Goal: Task Accomplishment & Management: Manage account settings

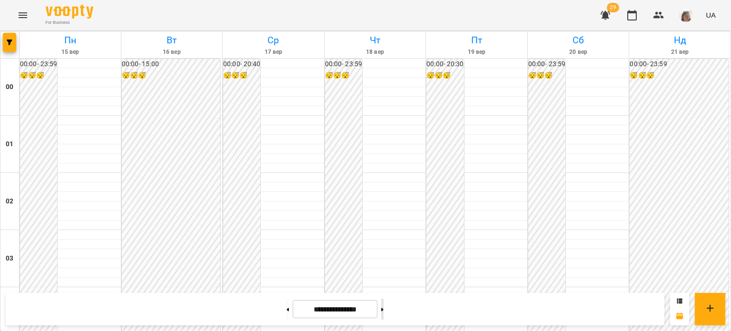
click at [384, 312] on button at bounding box center [382, 308] width 2 height 21
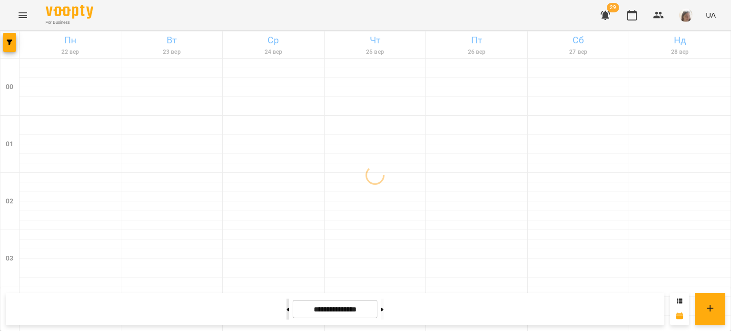
click at [287, 310] on button at bounding box center [288, 308] width 2 height 21
type input "**********"
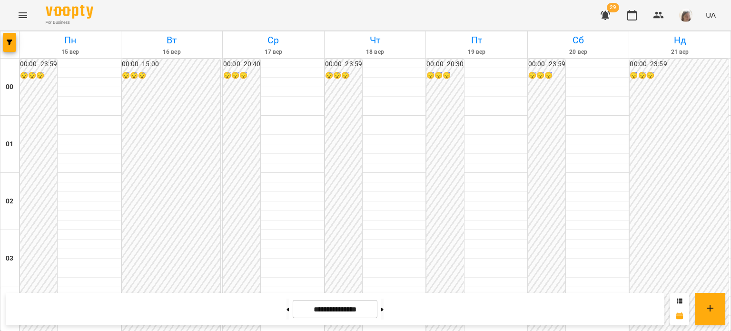
scroll to position [819, 0]
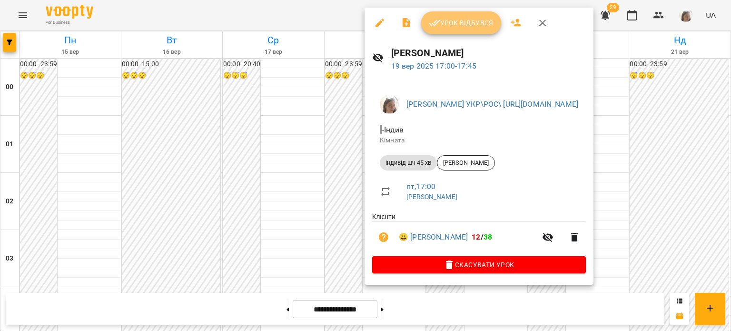
click at [451, 34] on button "Урок відбувся" at bounding box center [461, 22] width 80 height 23
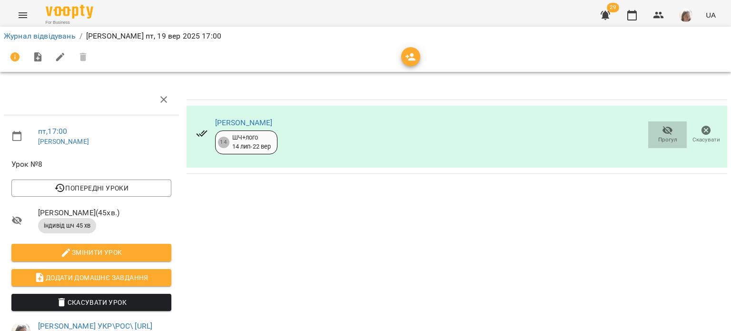
click at [663, 132] on icon "button" at bounding box center [668, 130] width 10 height 9
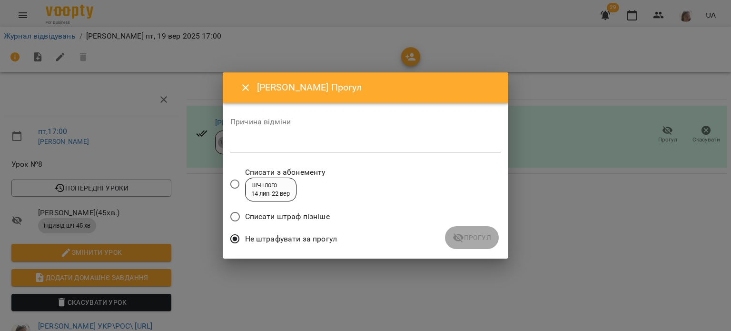
click at [462, 239] on div "Не штрафувати за прогул" at bounding box center [365, 240] width 270 height 22
click at [277, 150] on div "*" at bounding box center [365, 144] width 270 height 15
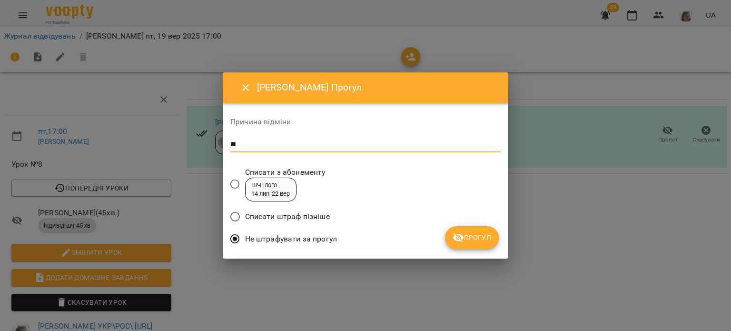
type textarea "*"
type textarea "**********"
click at [463, 236] on icon "submit" at bounding box center [458, 237] width 11 height 11
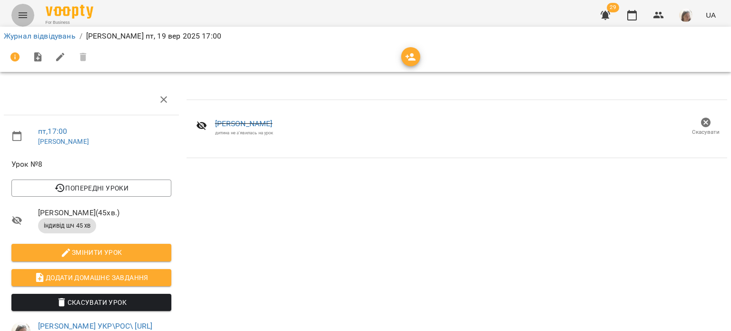
click at [23, 16] on icon "Menu" at bounding box center [22, 15] width 11 height 11
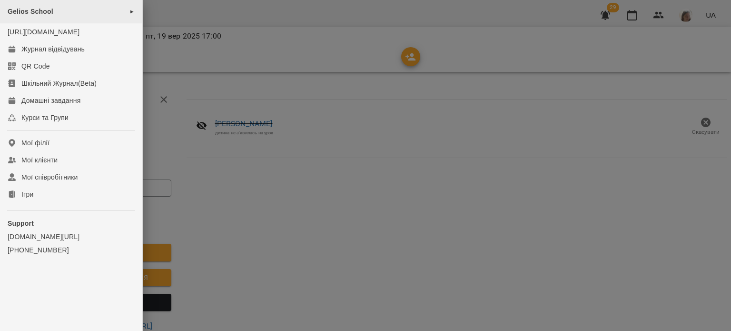
click at [98, 15] on div "Gelios School ►" at bounding box center [71, 11] width 142 height 23
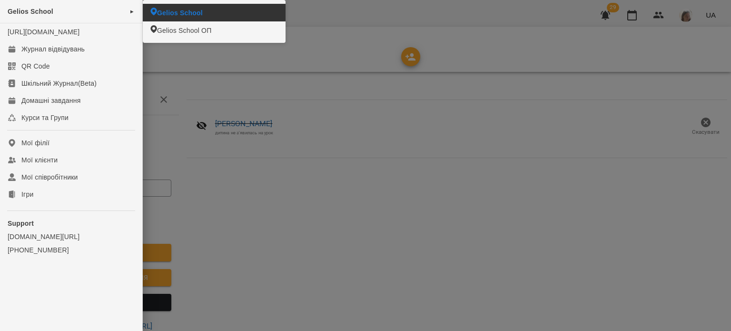
click at [209, 12] on li "Gelios School" at bounding box center [214, 13] width 143 height 18
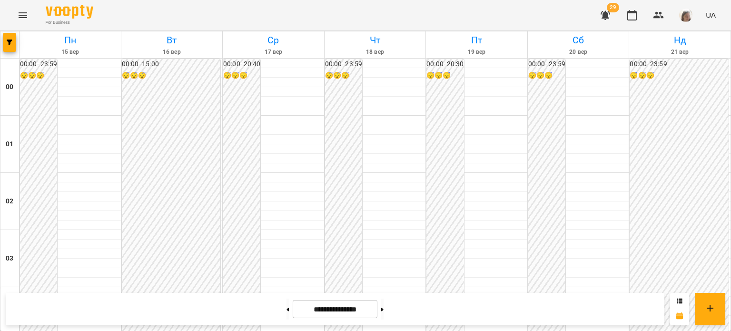
scroll to position [683, 0]
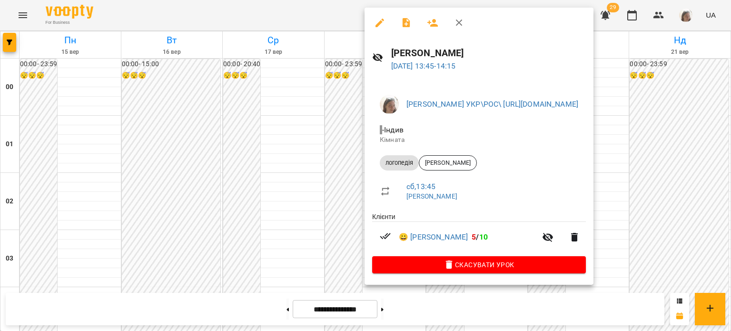
click at [269, 123] on div at bounding box center [365, 165] width 731 height 331
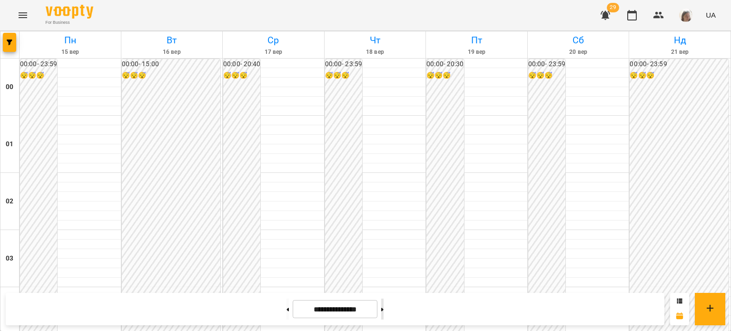
click at [384, 312] on button at bounding box center [382, 308] width 2 height 21
type input "**********"
